Goal: Task Accomplishment & Management: Manage account settings

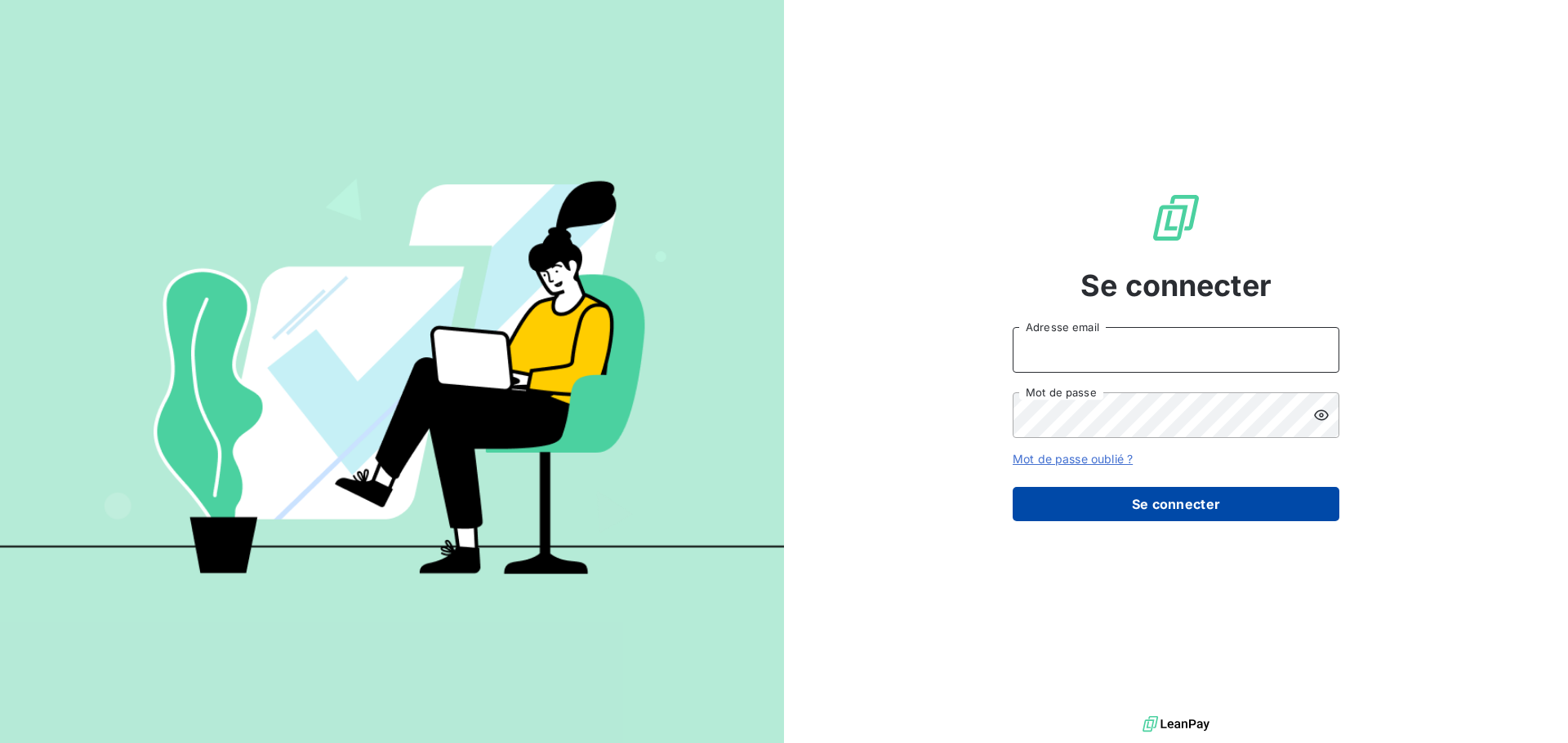
type input "[PERSON_NAME][EMAIL_ADDRESS][DOMAIN_NAME]"
click at [1179, 487] on button "Se connecter" at bounding box center [1176, 503] width 327 height 34
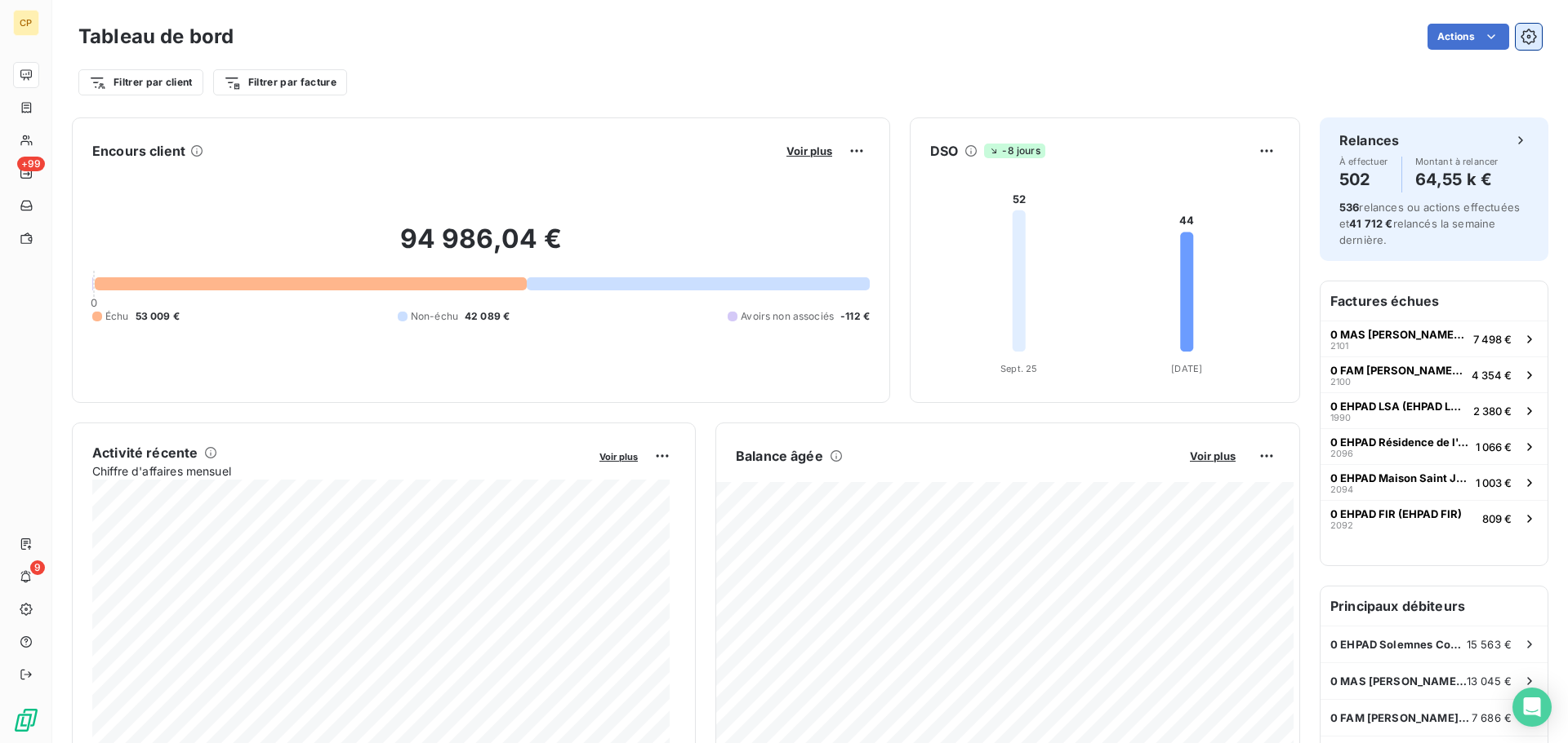
click at [1520, 39] on icon "button" at bounding box center [1528, 36] width 17 height 17
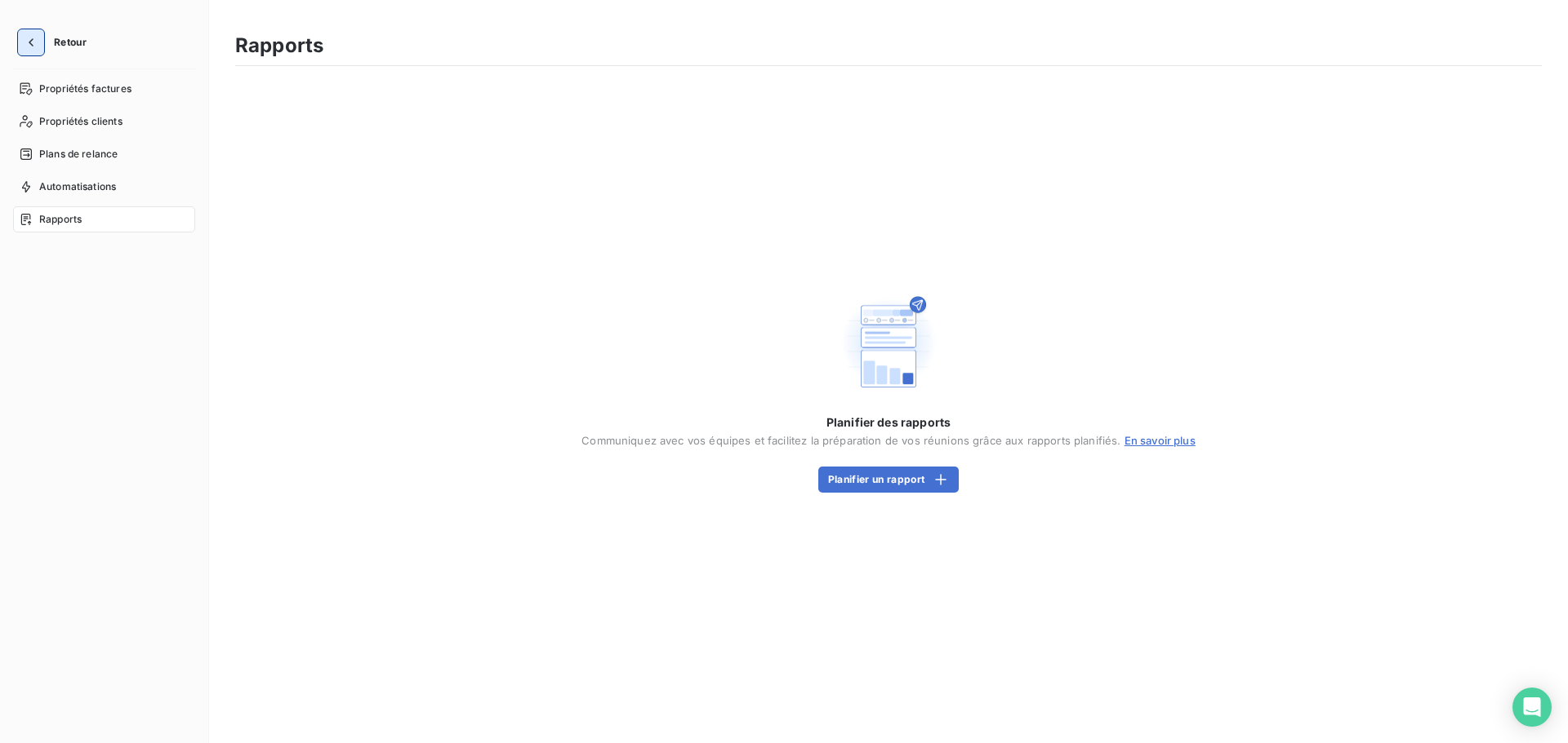
click at [32, 42] on icon "button" at bounding box center [30, 42] width 17 height 17
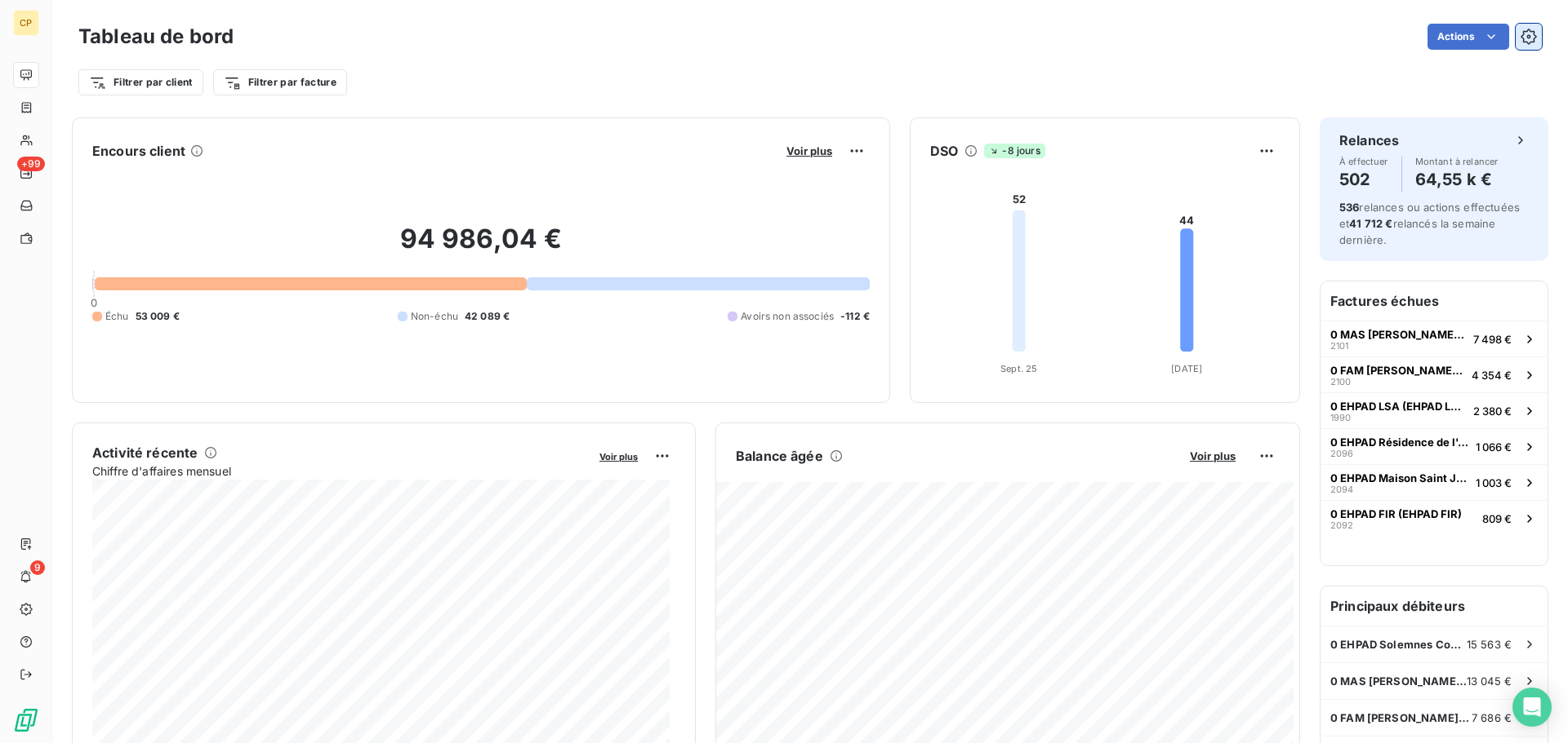
click at [1520, 38] on icon "button" at bounding box center [1528, 36] width 17 height 17
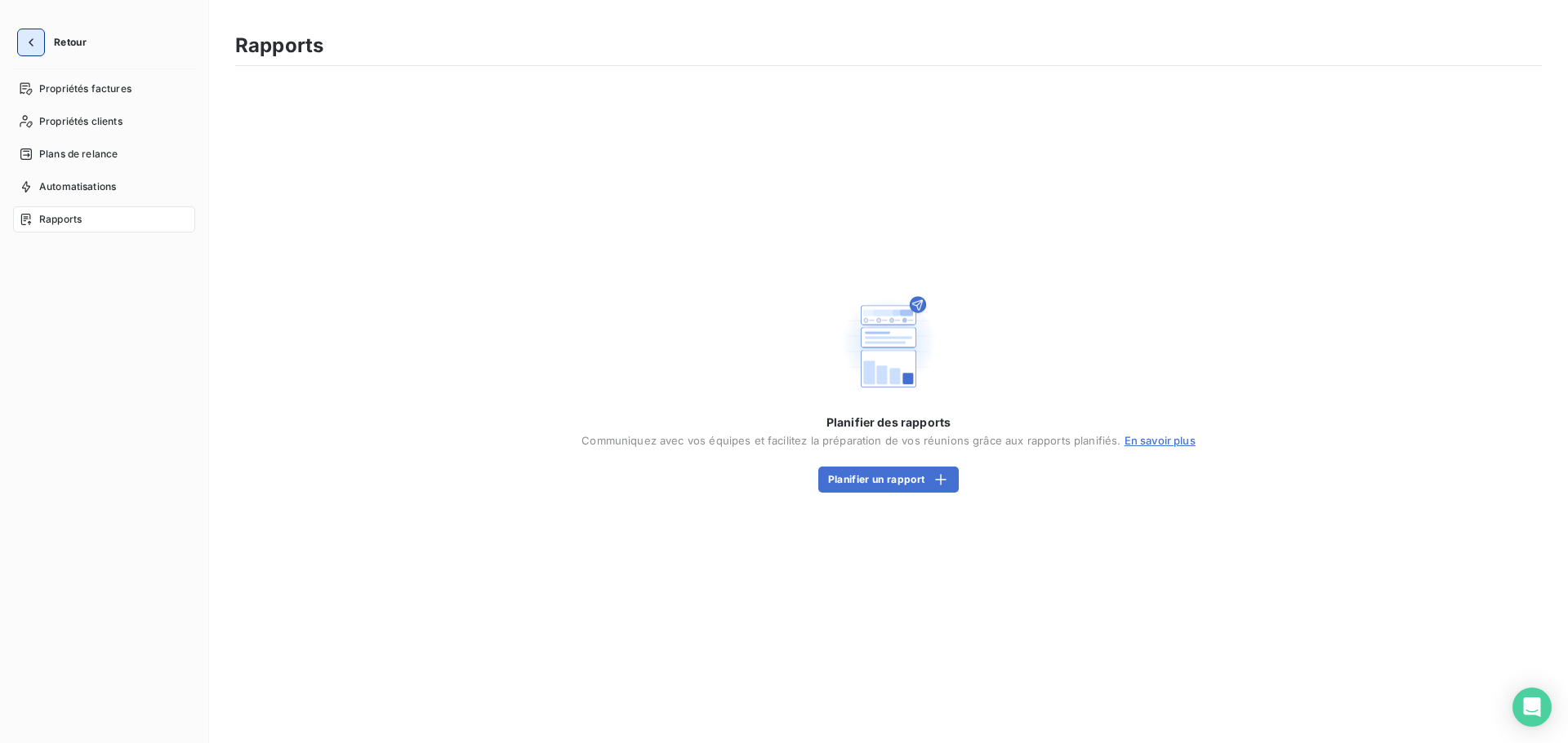
click at [34, 36] on icon "button" at bounding box center [30, 42] width 17 height 17
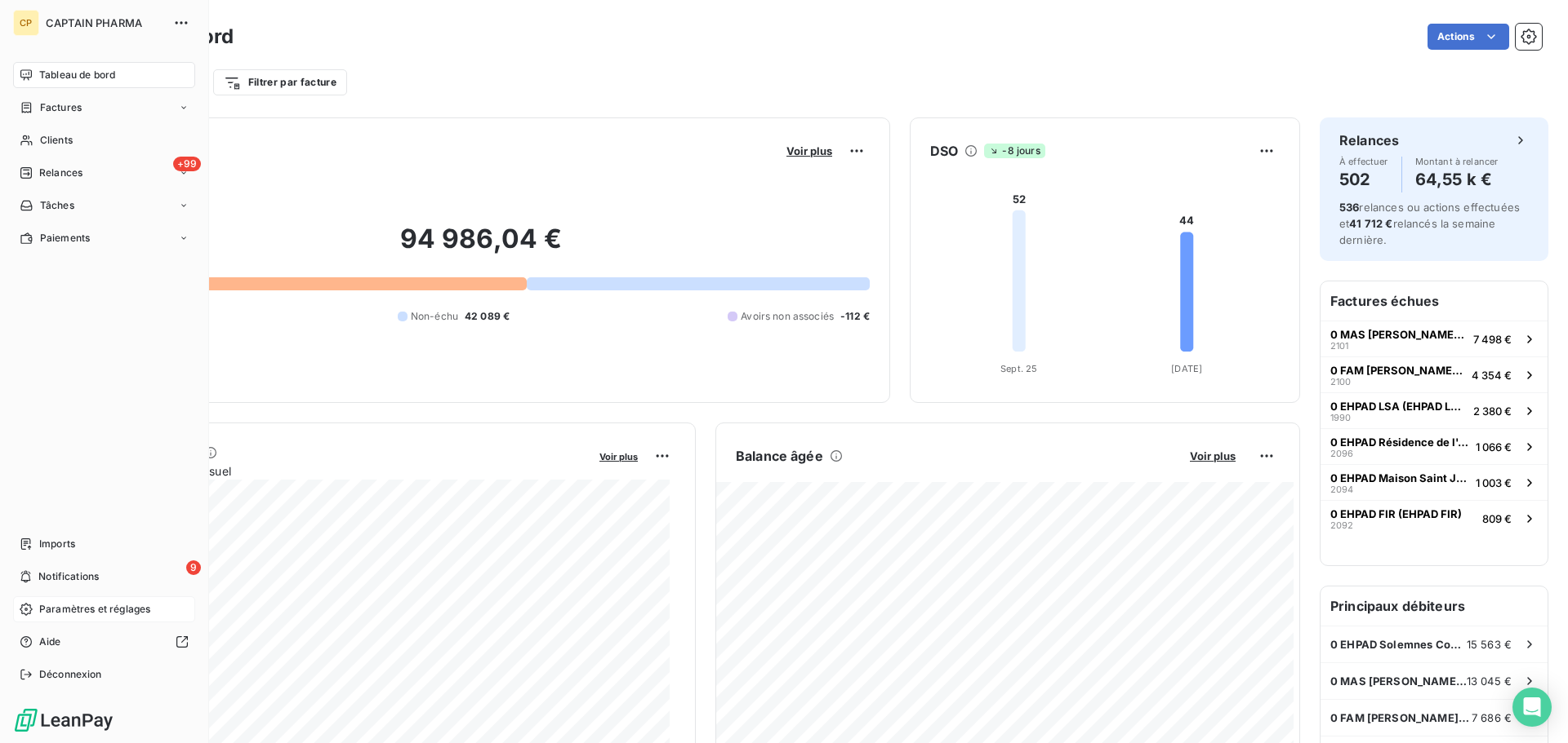
click at [93, 604] on span "Paramètres et réglages" at bounding box center [95, 609] width 112 height 15
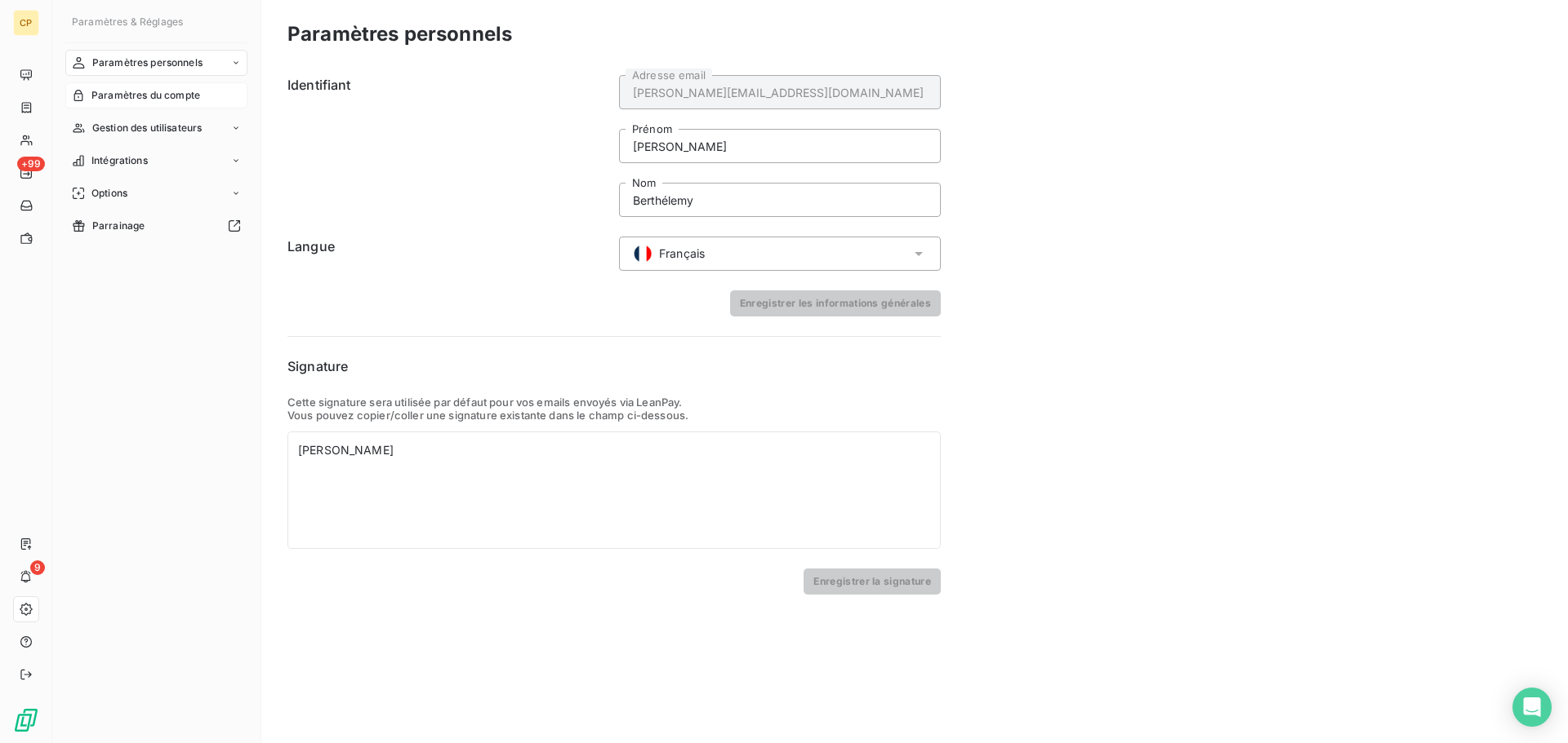
click at [166, 96] on span "Paramètres du compte" at bounding box center [145, 95] width 109 height 15
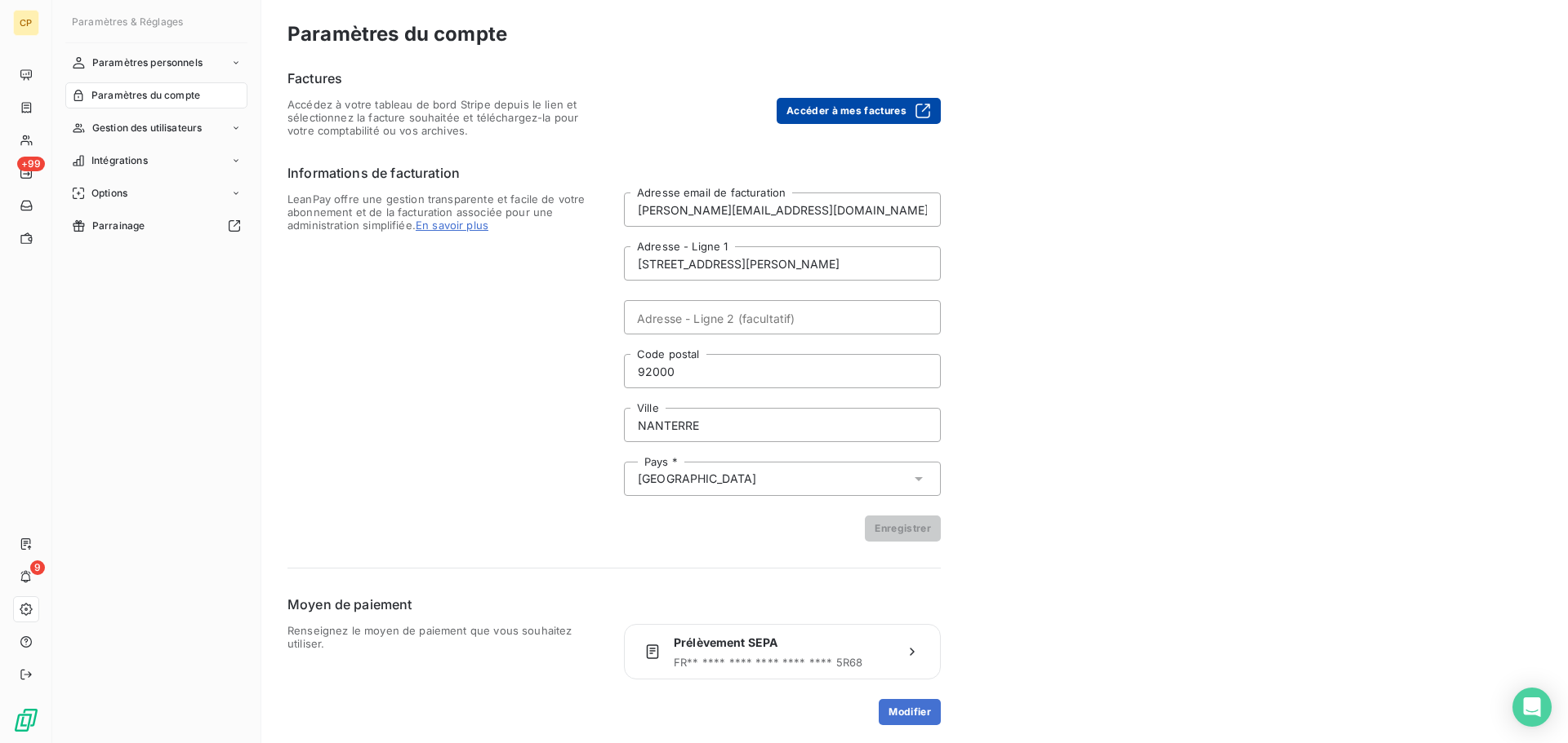
click at [856, 114] on button "Accéder à mes factures" at bounding box center [859, 110] width 164 height 26
